Goal: Find specific page/section: Find specific page/section

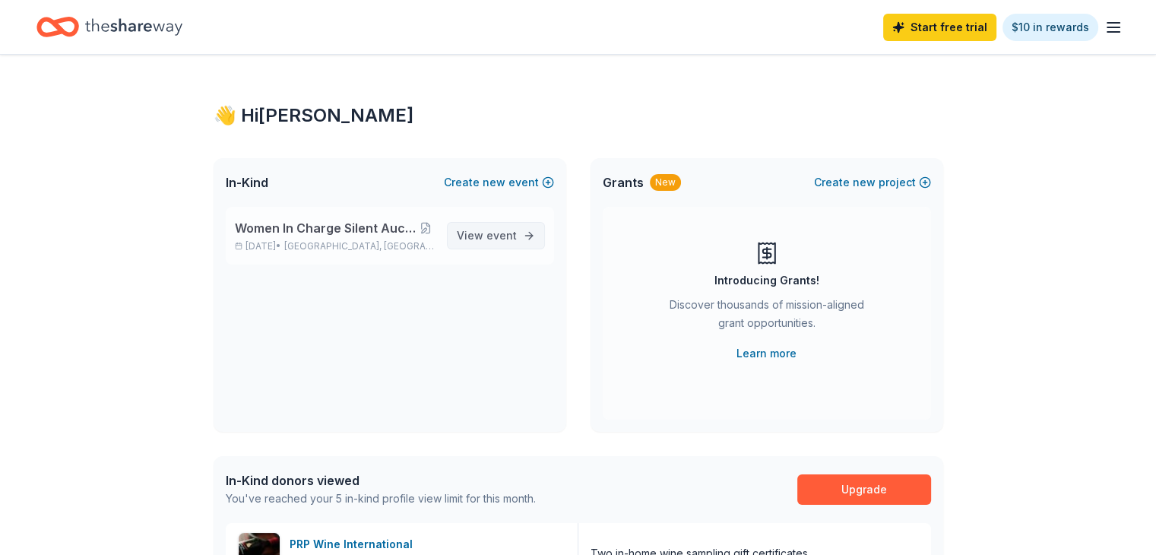
drag, startPoint x: 484, startPoint y: 248, endPoint x: 488, endPoint y: 230, distance: 18.6
click at [484, 248] on link "View event" at bounding box center [496, 235] width 98 height 27
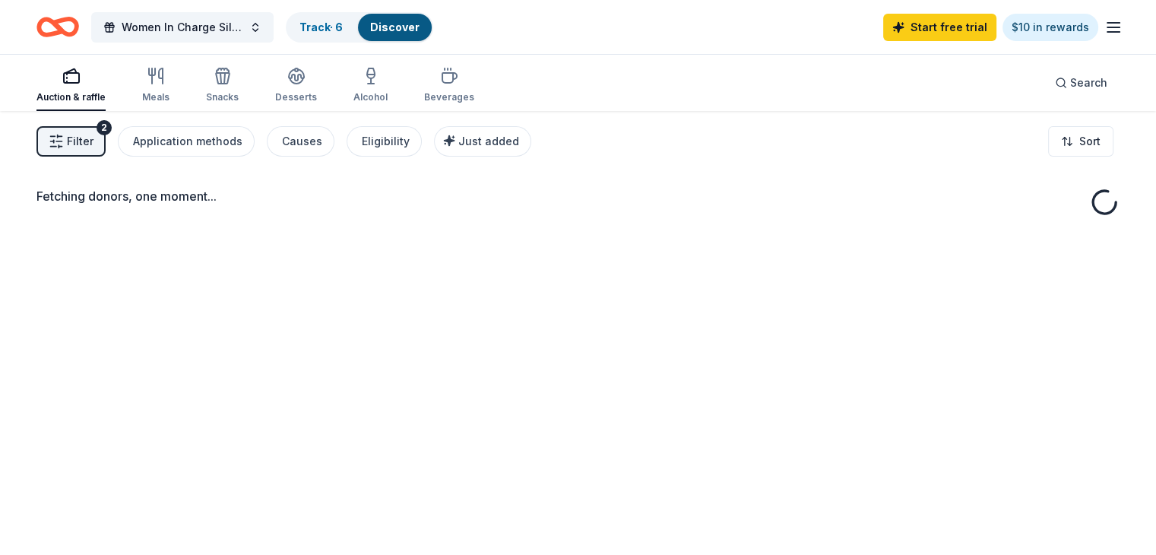
click at [488, 230] on div "Fetching donors, one moment..." at bounding box center [578, 388] width 1156 height 555
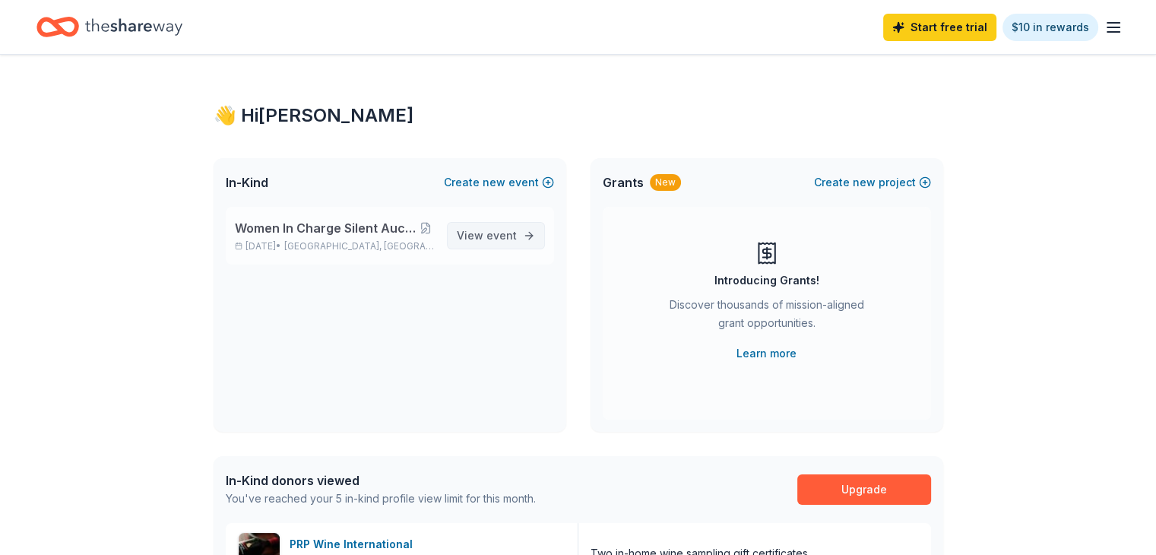
click at [485, 241] on span "View event" at bounding box center [487, 235] width 60 height 18
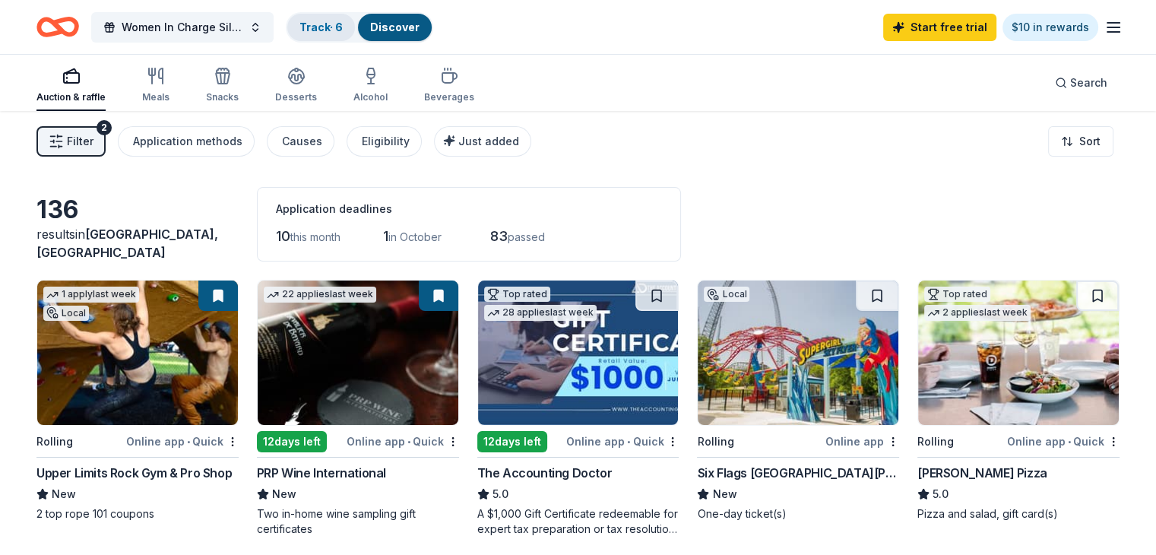
click at [343, 30] on link "Track · 6" at bounding box center [320, 27] width 43 height 13
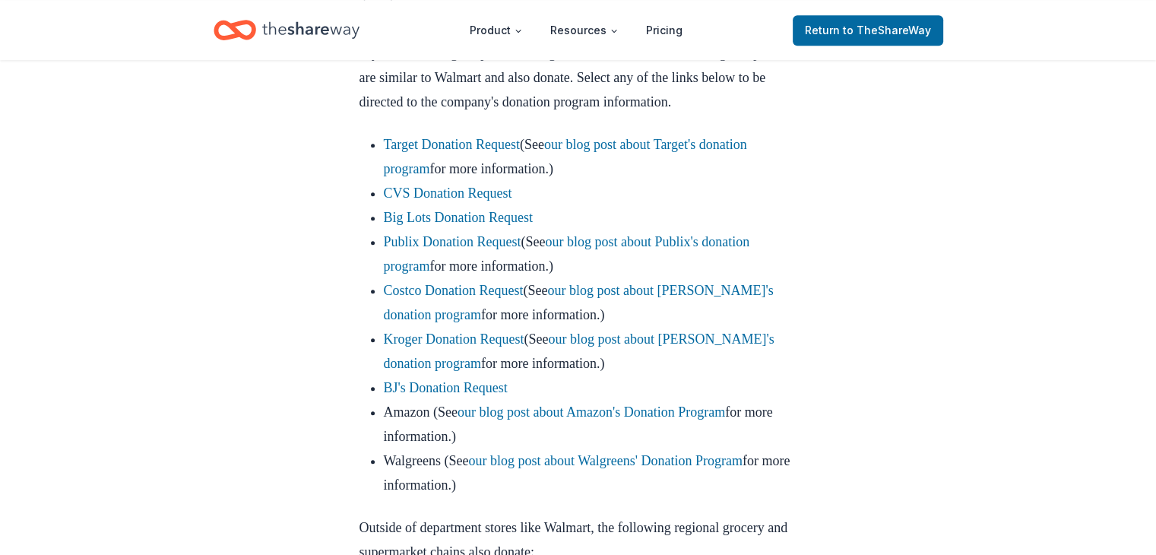
scroll to position [951, 0]
